Goal: Use online tool/utility: Use online tool/utility

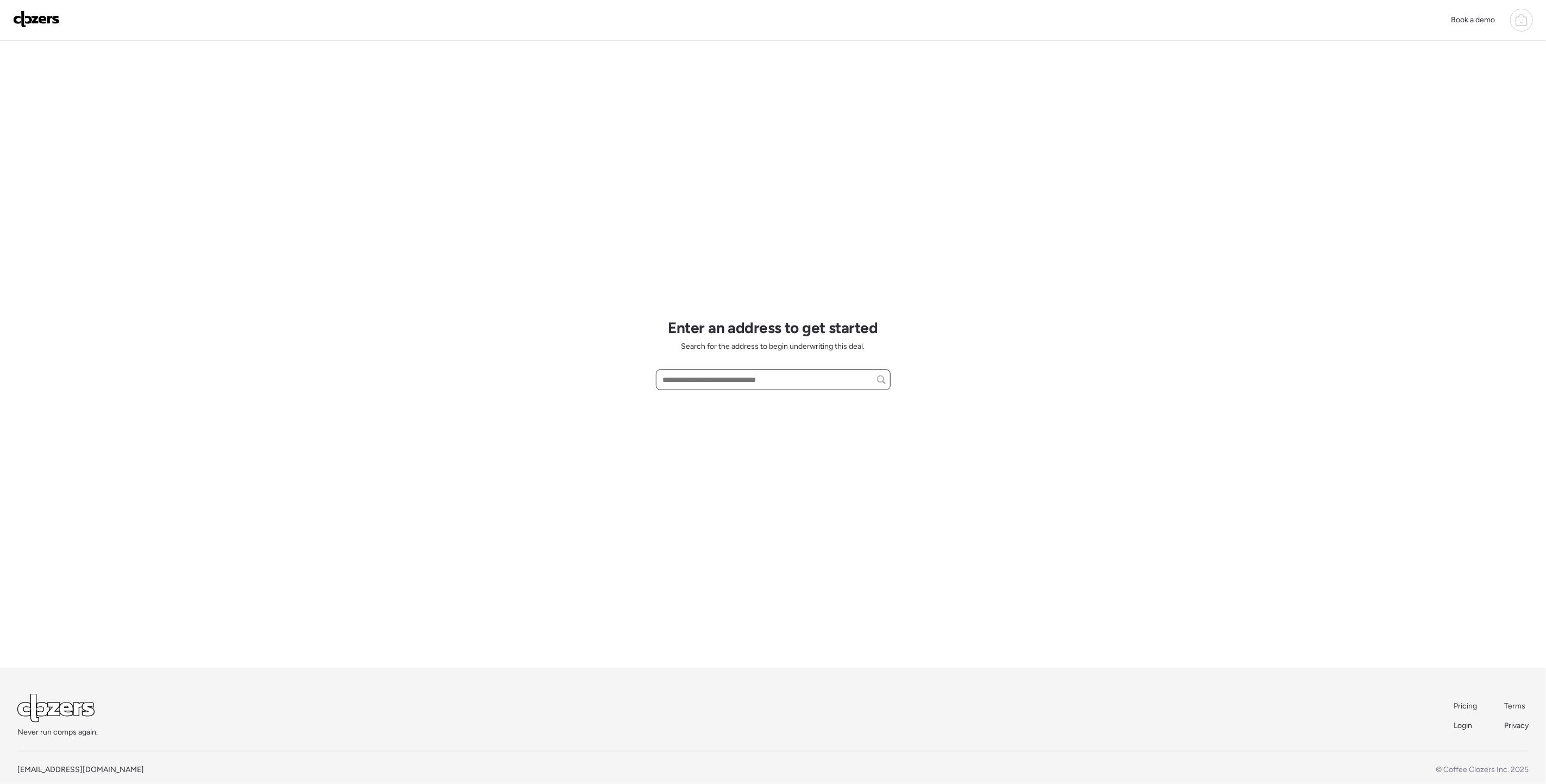
click at [804, 375] on input "text" at bounding box center [774, 380] width 225 height 15
click at [795, 400] on div "[STREET_ADDRESS]" at bounding box center [773, 400] width 234 height 20
type input "**********"
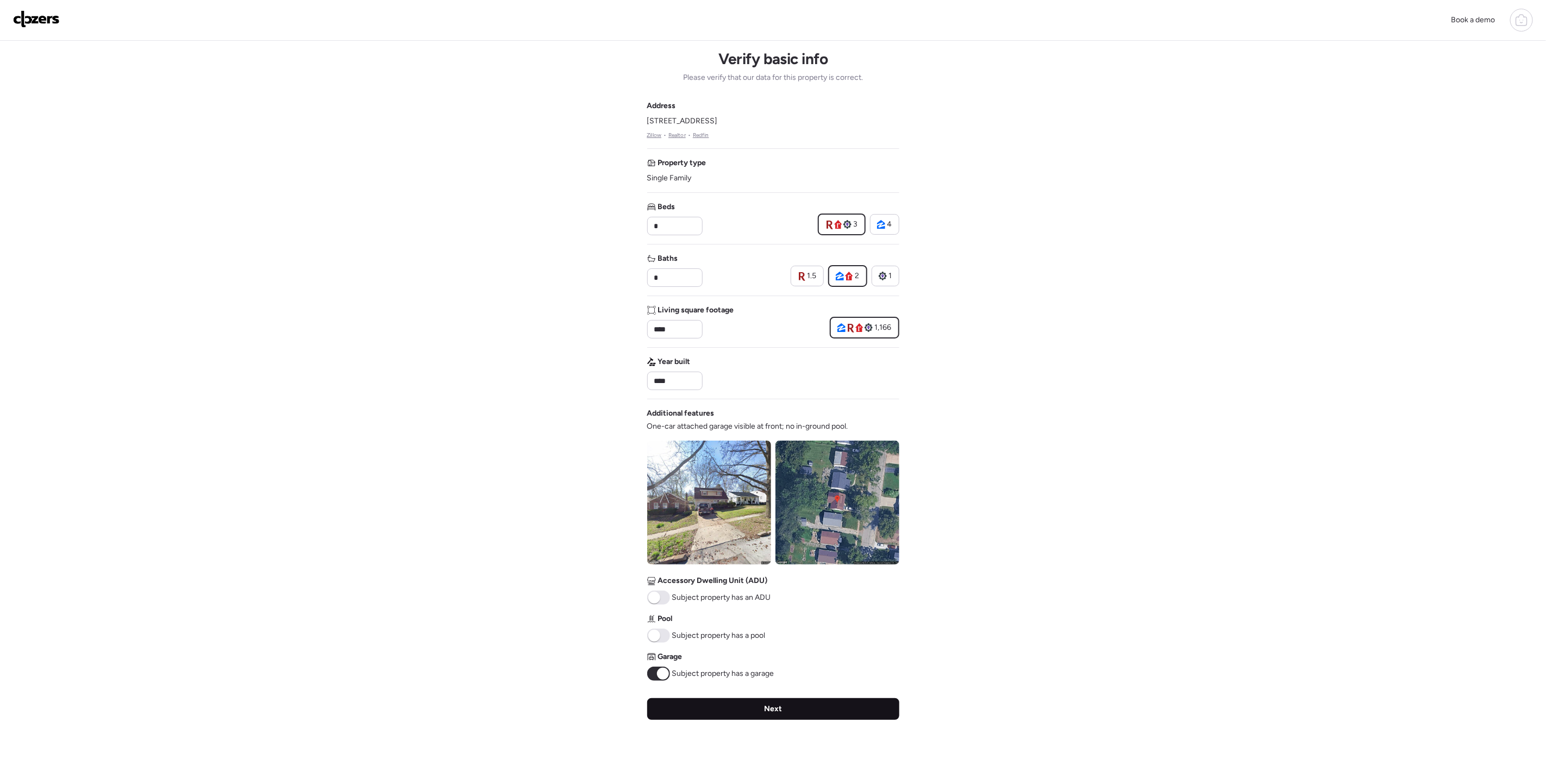
click at [807, 710] on div "Next" at bounding box center [773, 708] width 252 height 22
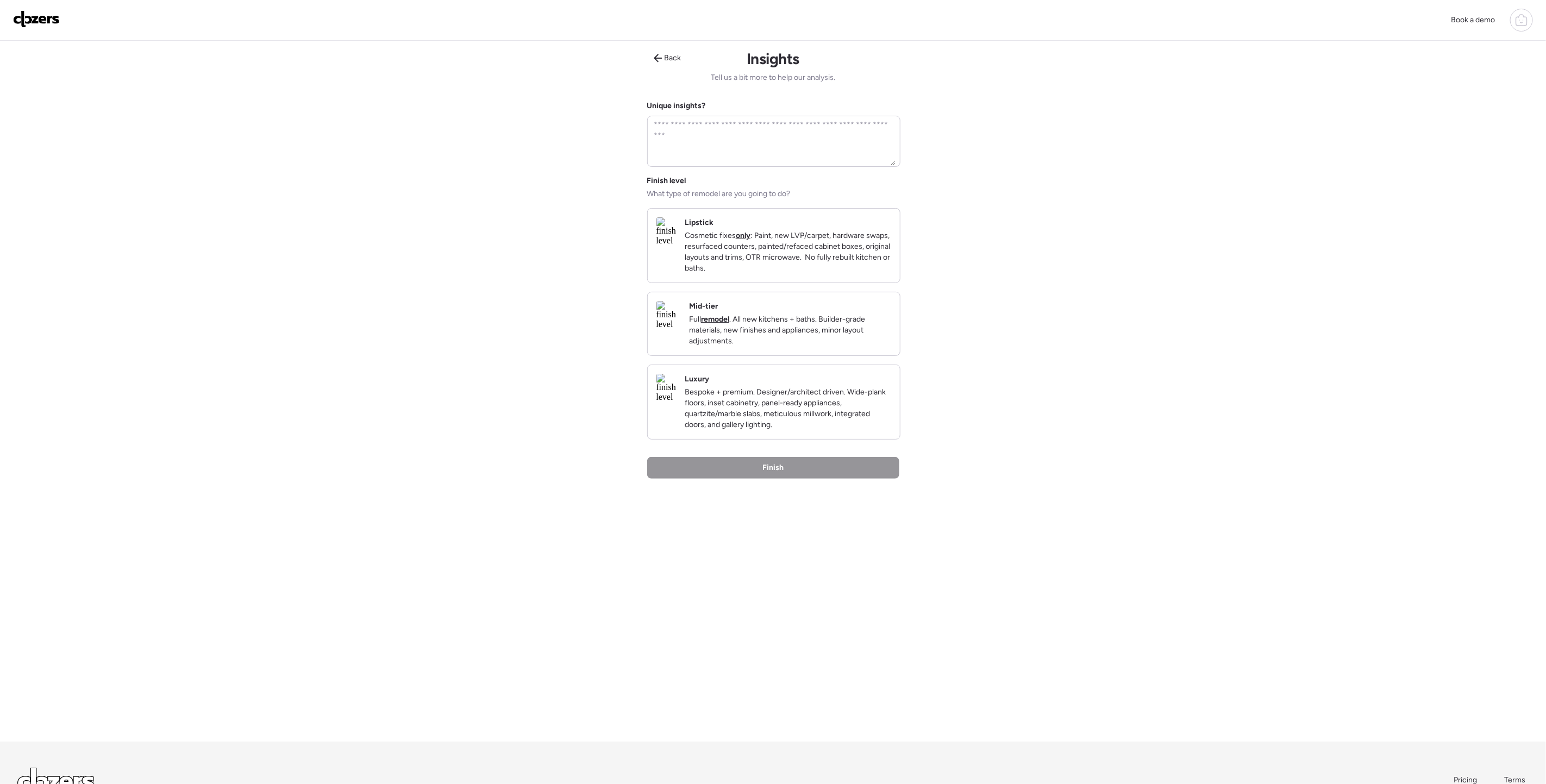
click at [786, 322] on div "Mid-tier Full remodel . All new kitchens + baths. Builder-grade materials, new …" at bounding box center [790, 324] width 202 height 46
click at [787, 480] on div "Finish" at bounding box center [773, 468] width 252 height 22
